Goal: Task Accomplishment & Management: Manage account settings

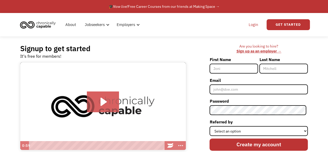
click at [255, 22] on link "Login" at bounding box center [253, 24] width 16 height 17
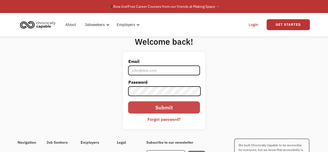
type input "branchris1001@gmail.com"
click at [156, 102] on input "Submit" at bounding box center [164, 107] width 72 height 12
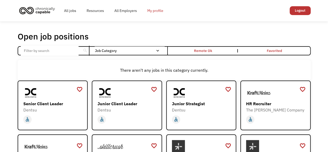
click at [158, 10] on link "My profile" at bounding box center [155, 10] width 26 height 17
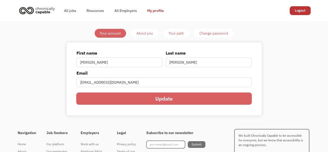
click at [147, 32] on div "About you" at bounding box center [144, 33] width 17 height 6
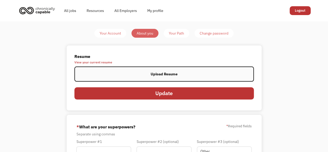
click at [101, 61] on span "View your current resume" at bounding box center [163, 62] width 179 height 3
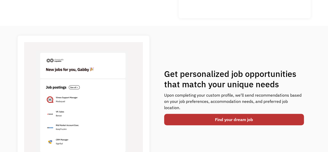
scroll to position [165, 0]
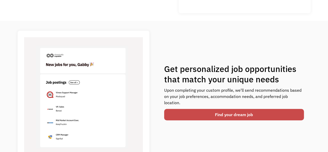
click at [243, 115] on link "Find your dream job" at bounding box center [234, 114] width 140 height 11
